Goal: Information Seeking & Learning: Learn about a topic

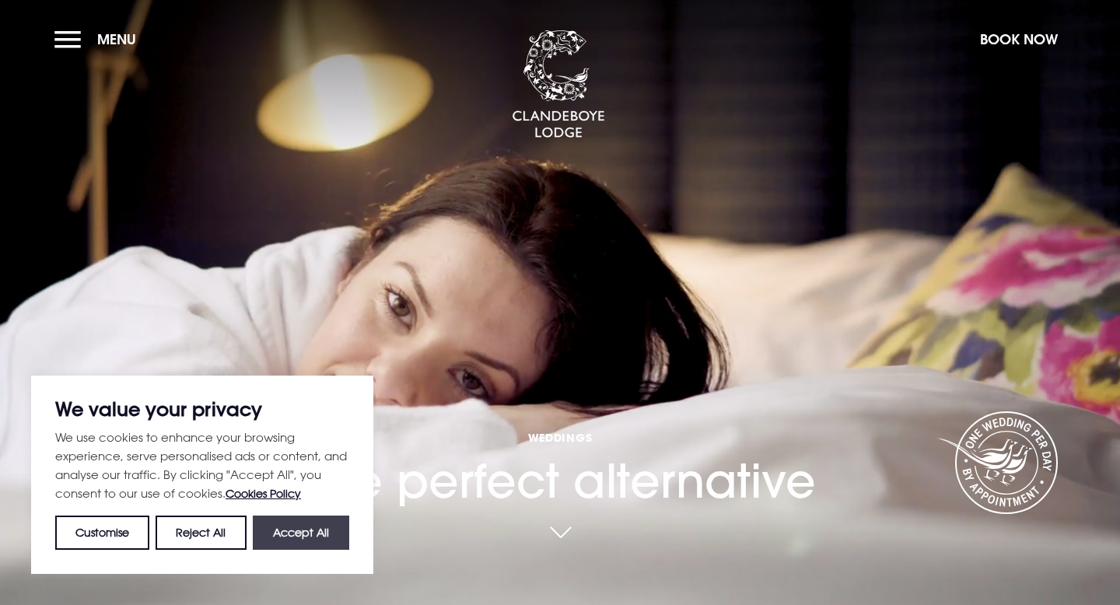
click at [303, 543] on button "Accept All" at bounding box center [301, 533] width 96 height 34
checkbox input "true"
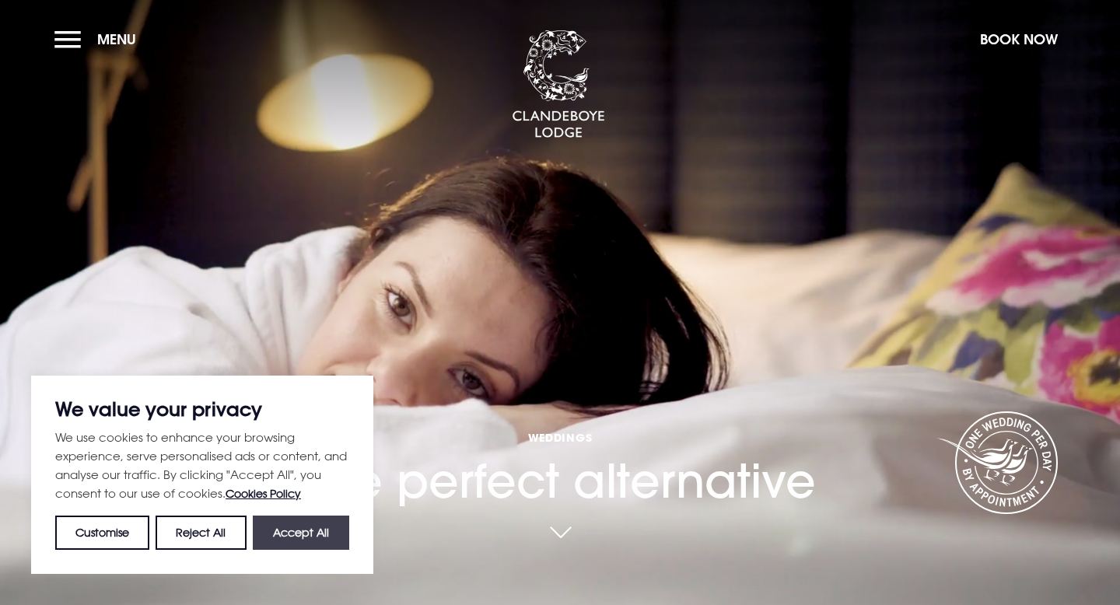
checkbox input "true"
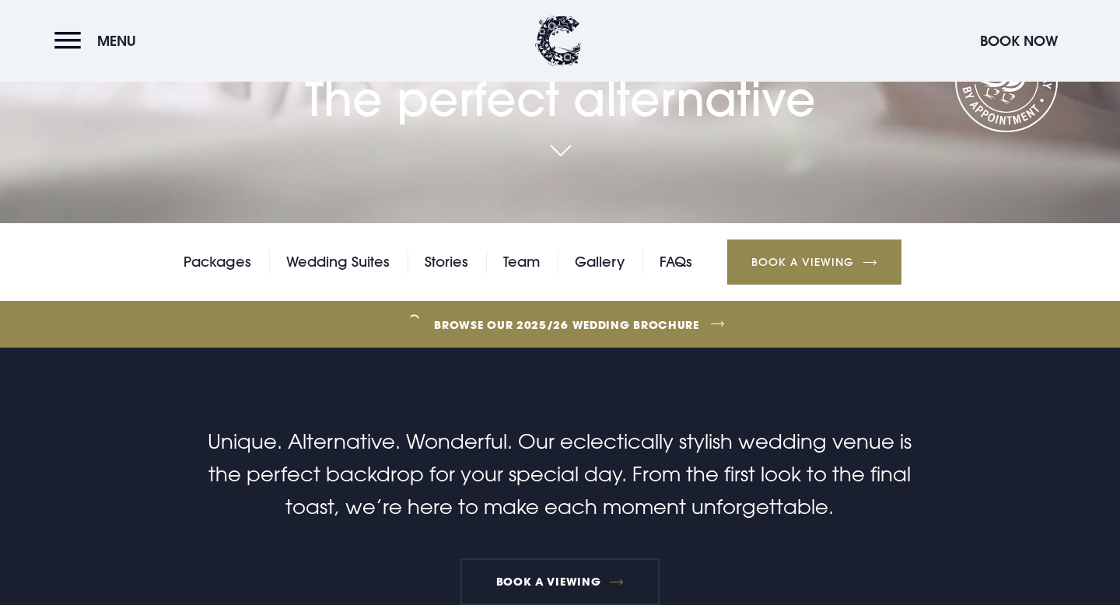
scroll to position [383, 0]
click at [539, 320] on link "Browse our 2025/26 wedding brochure" at bounding box center [566, 324] width 2505 height 58
click at [211, 269] on link "Packages" at bounding box center [218, 261] width 68 height 23
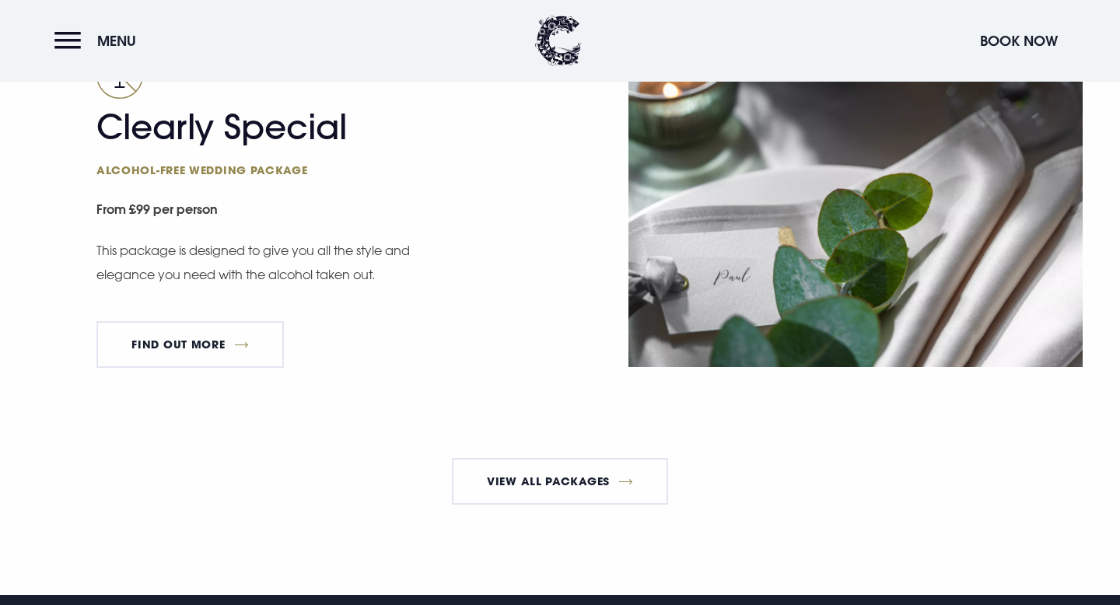
scroll to position [2686, 0]
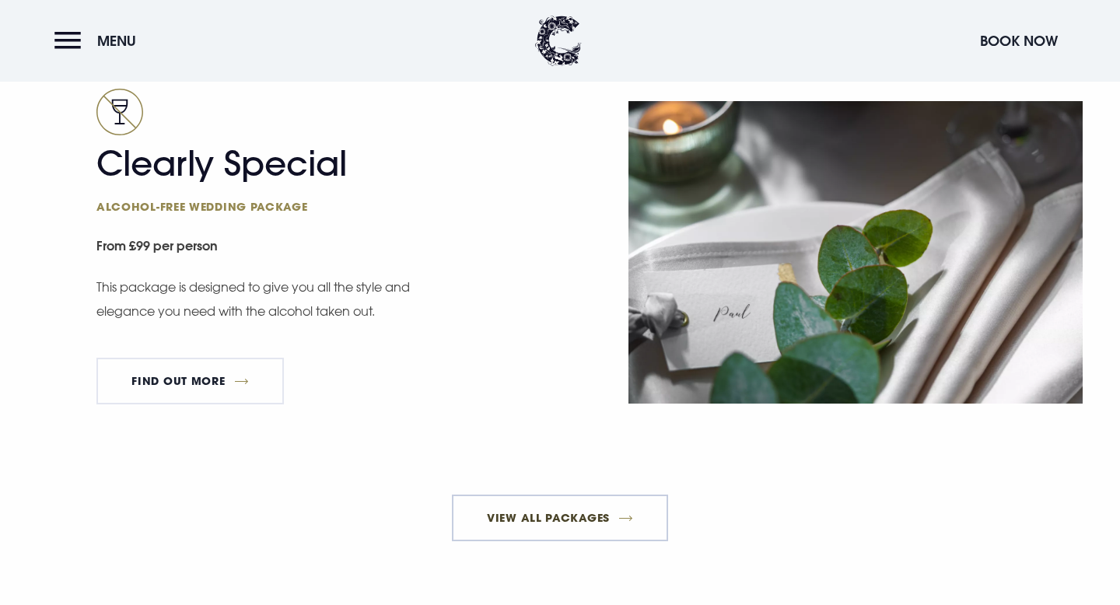
click at [523, 539] on link "View All Packages" at bounding box center [560, 518] width 217 height 47
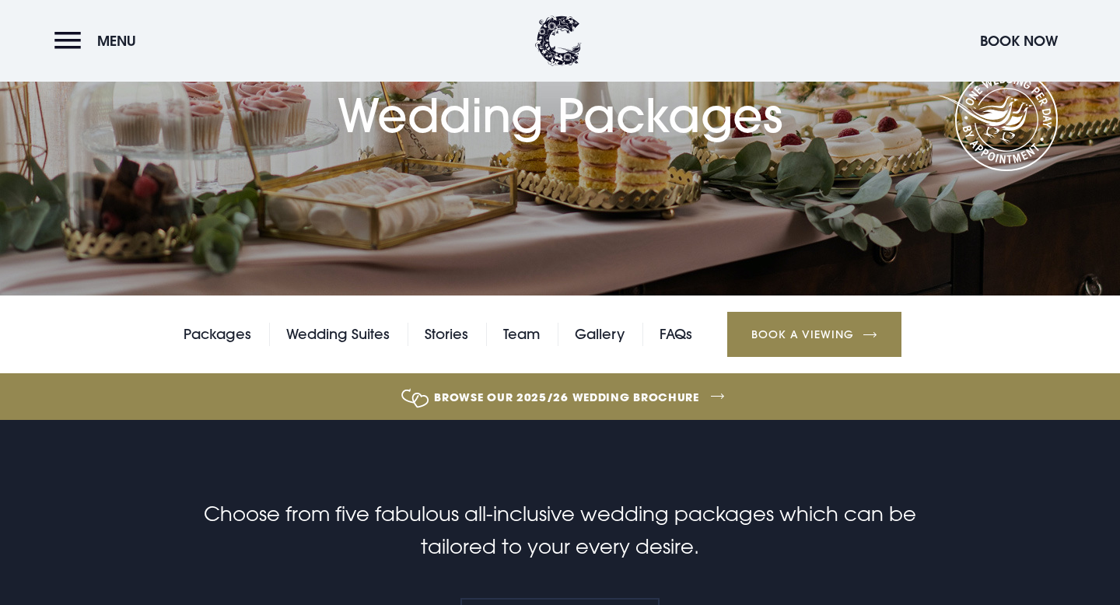
scroll to position [170, 0]
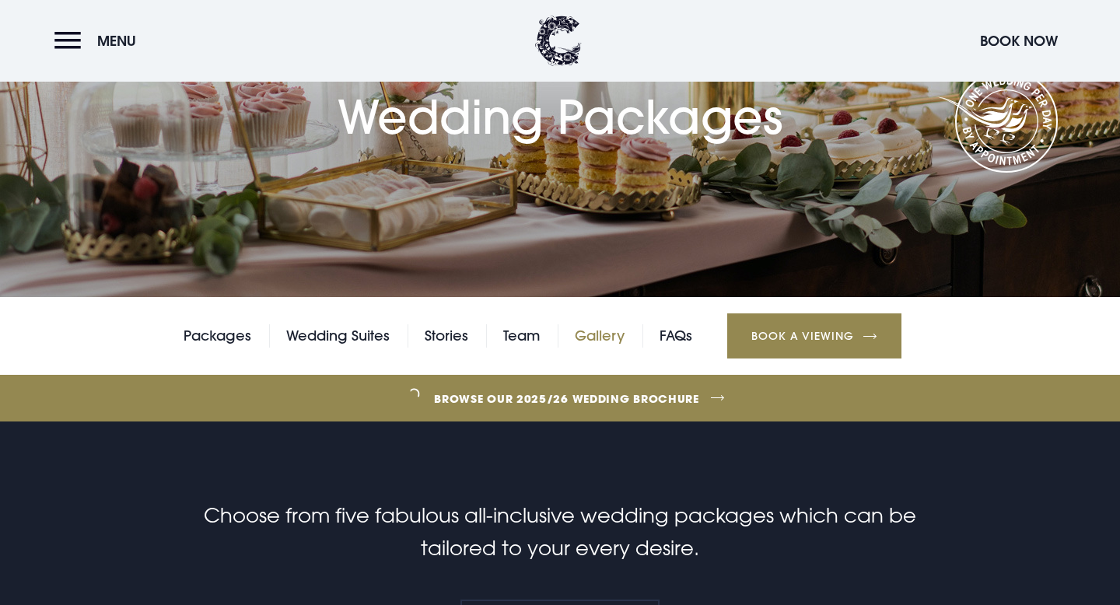
click at [602, 339] on link "Gallery" at bounding box center [600, 335] width 50 height 23
